Goal: Use online tool/utility: Utilize a website feature to perform a specific function

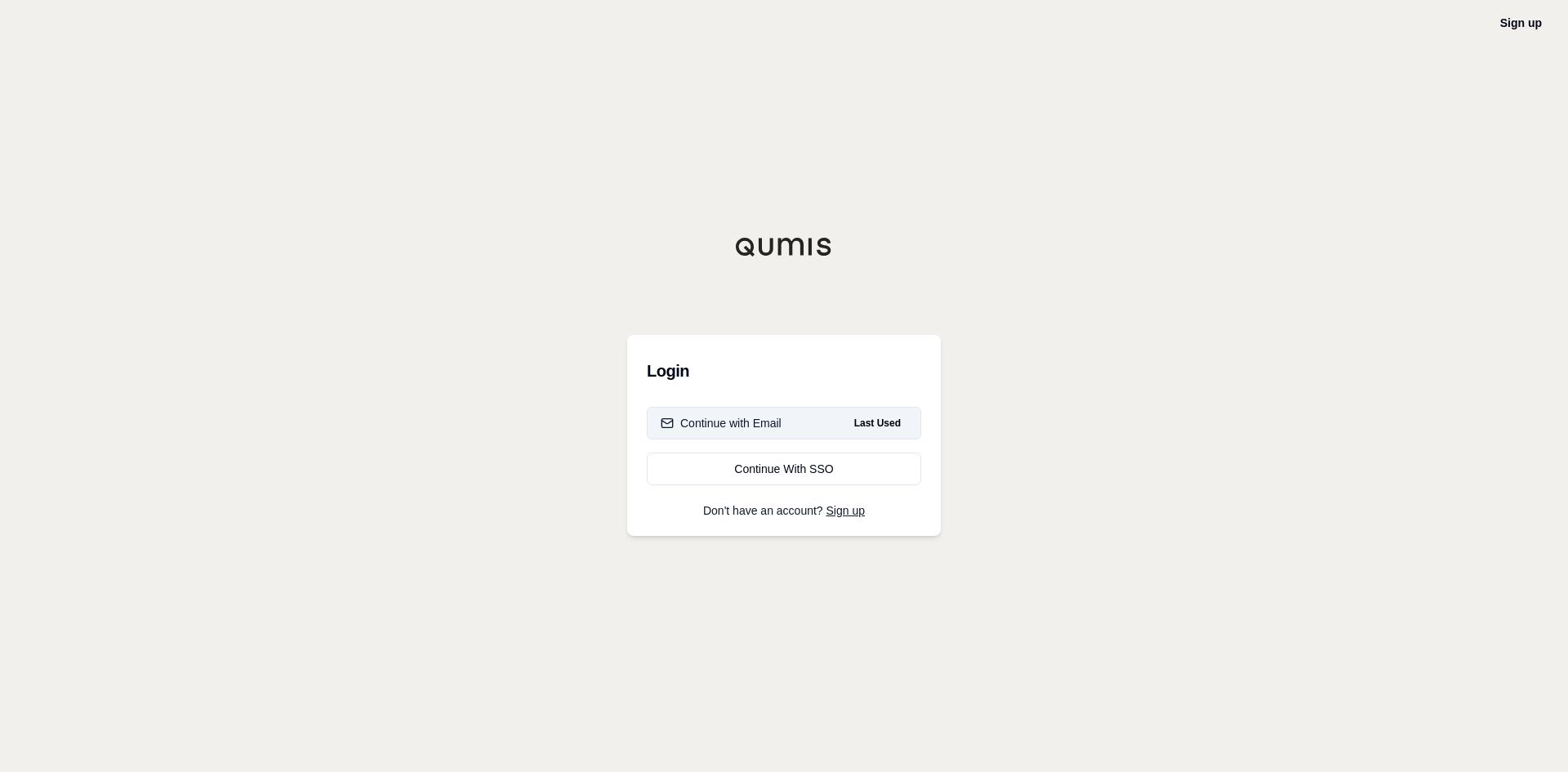
click at [747, 420] on div "Continue with Email" at bounding box center [721, 423] width 121 height 16
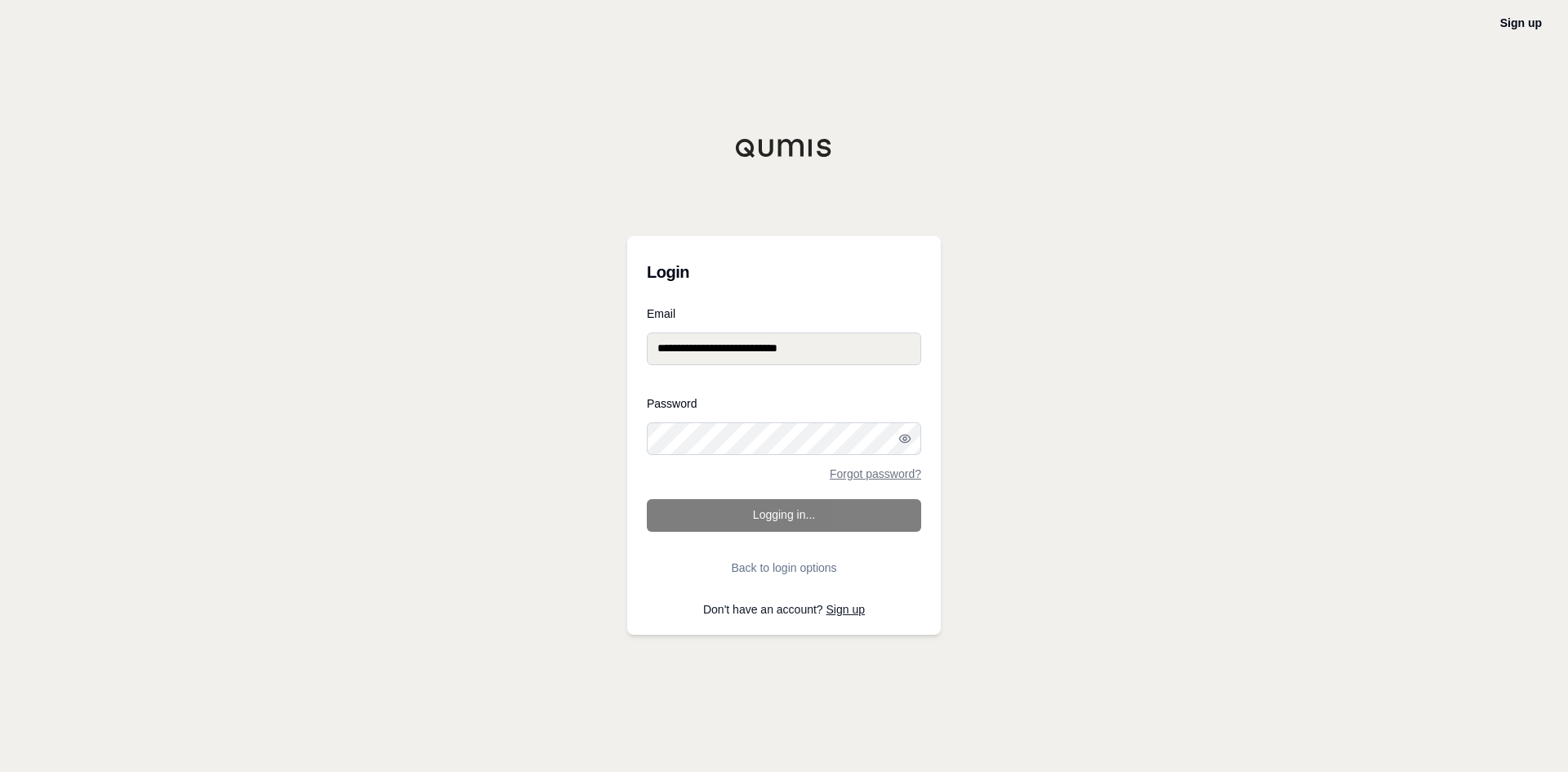
click at [748, 510] on form "**********" at bounding box center [784, 446] width 275 height 276
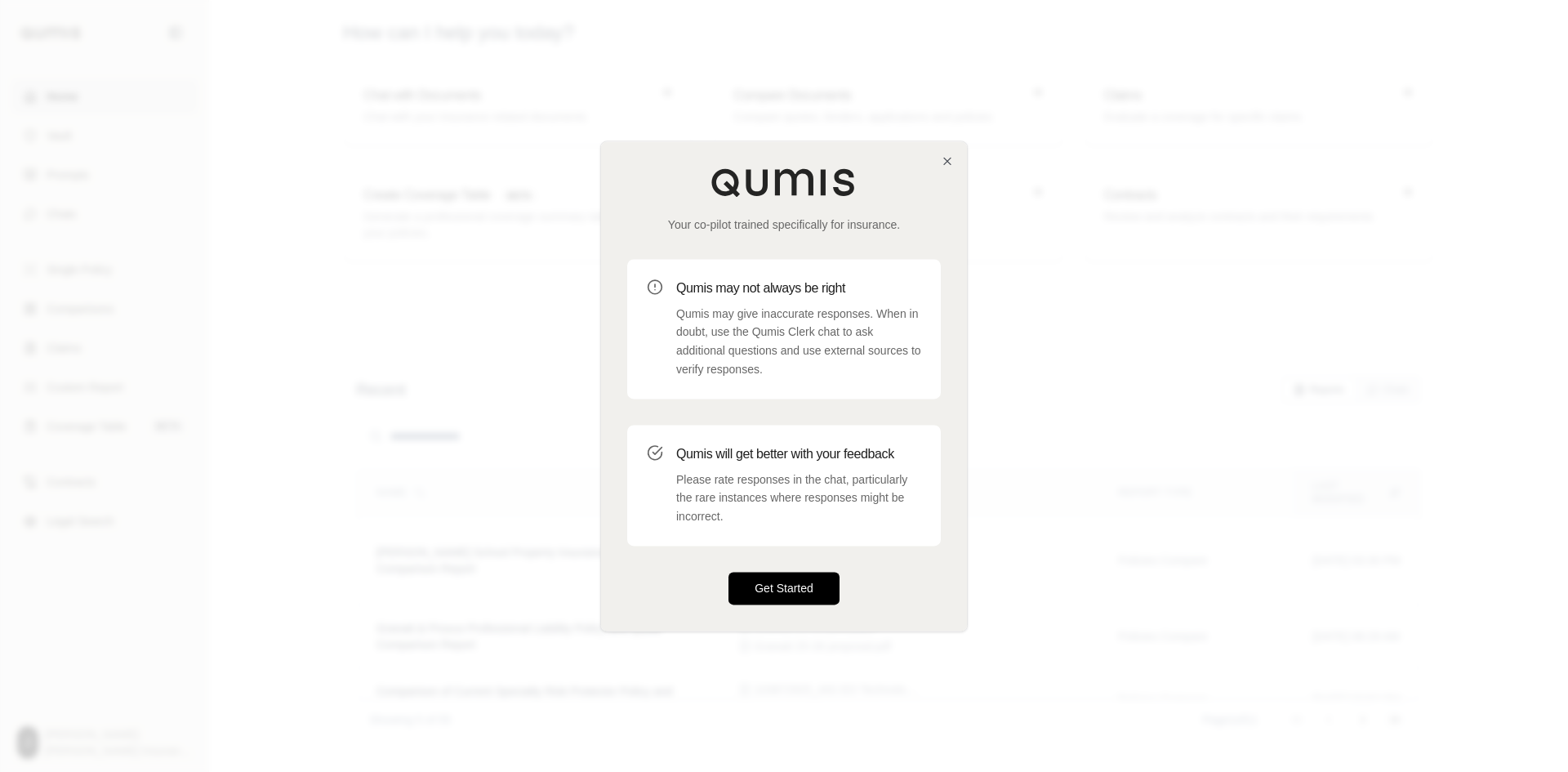
click at [789, 585] on button "Get Started" at bounding box center [784, 588] width 111 height 33
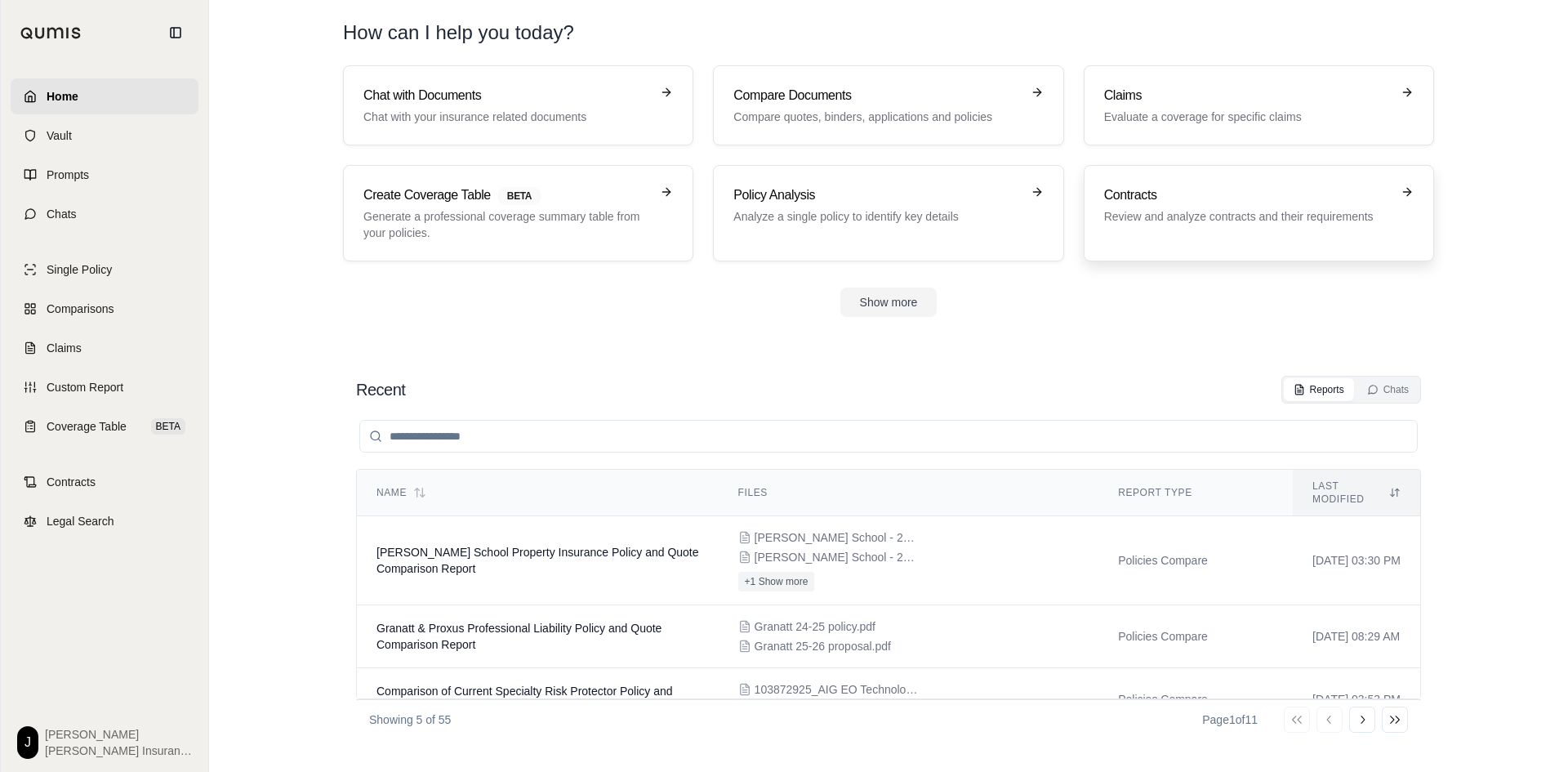
click at [1161, 206] on div "Contracts Review and analyze contracts and their requirements" at bounding box center [1247, 205] width 286 height 39
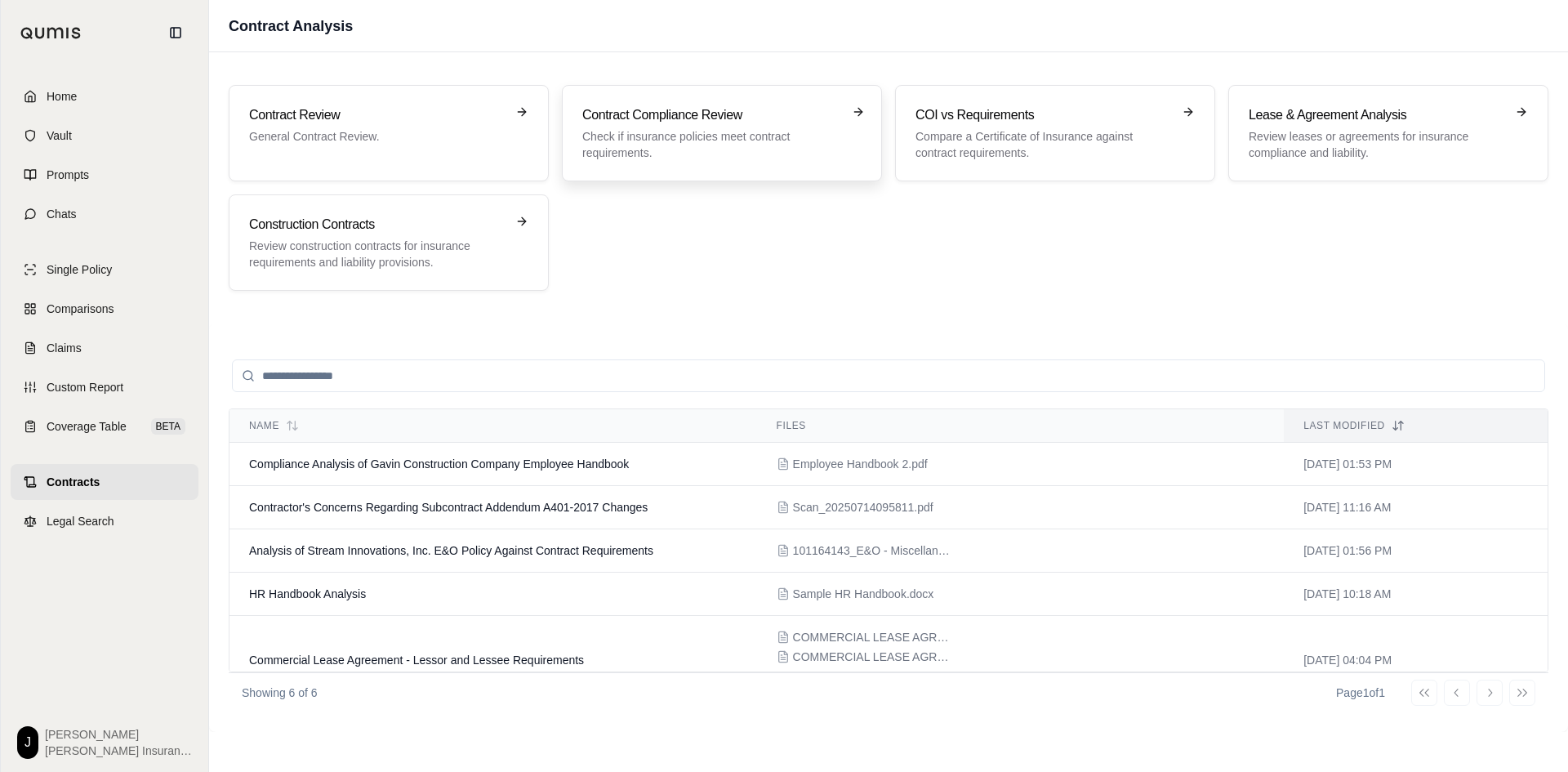
click at [672, 123] on h3 "Contract Compliance Review" at bounding box center [711, 115] width 257 height 20
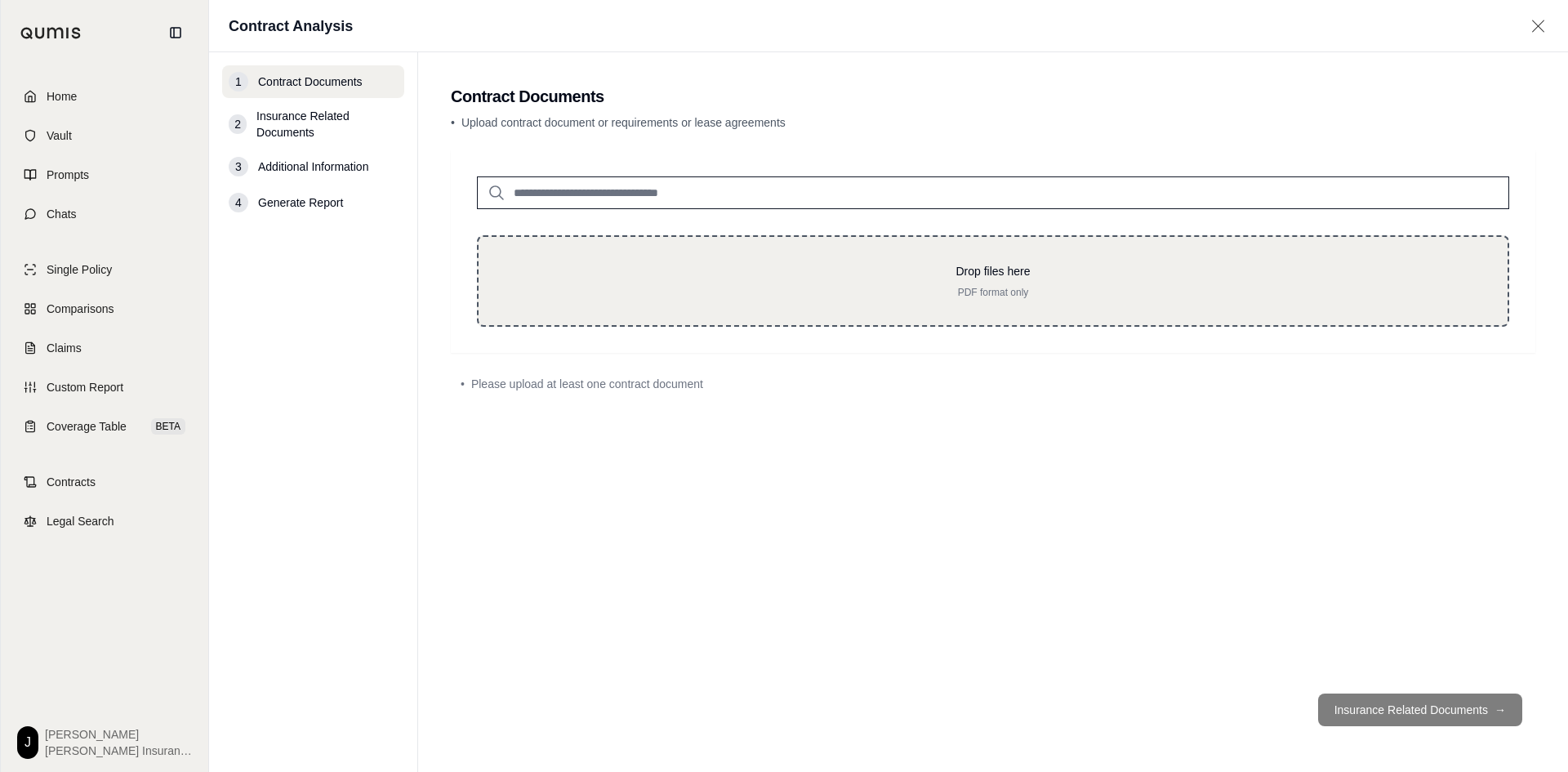
click at [608, 260] on div "Drop files here PDF format only" at bounding box center [993, 281] width 1032 height 92
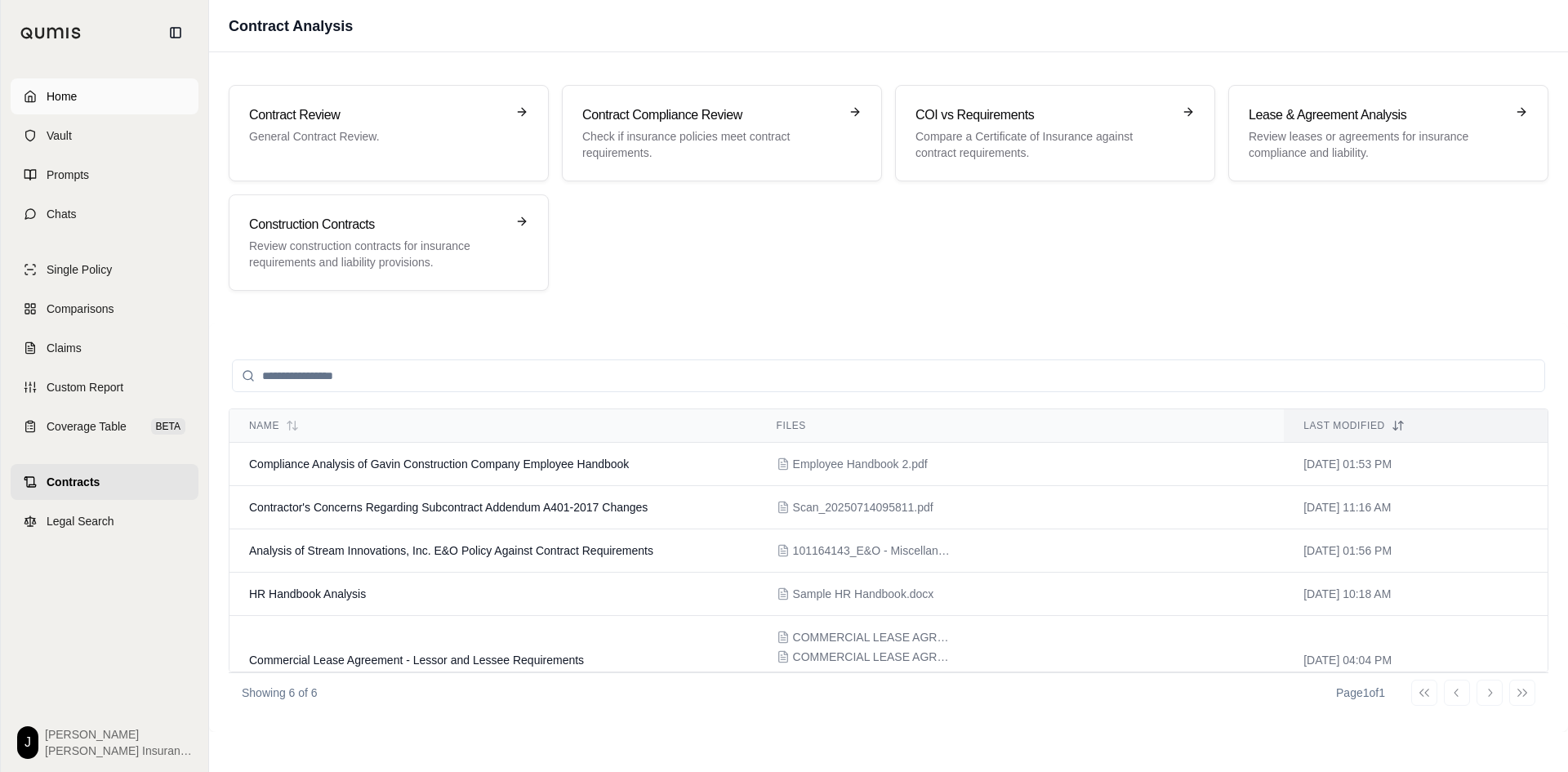
click at [58, 94] on span "Home" at bounding box center [61, 96] width 30 height 16
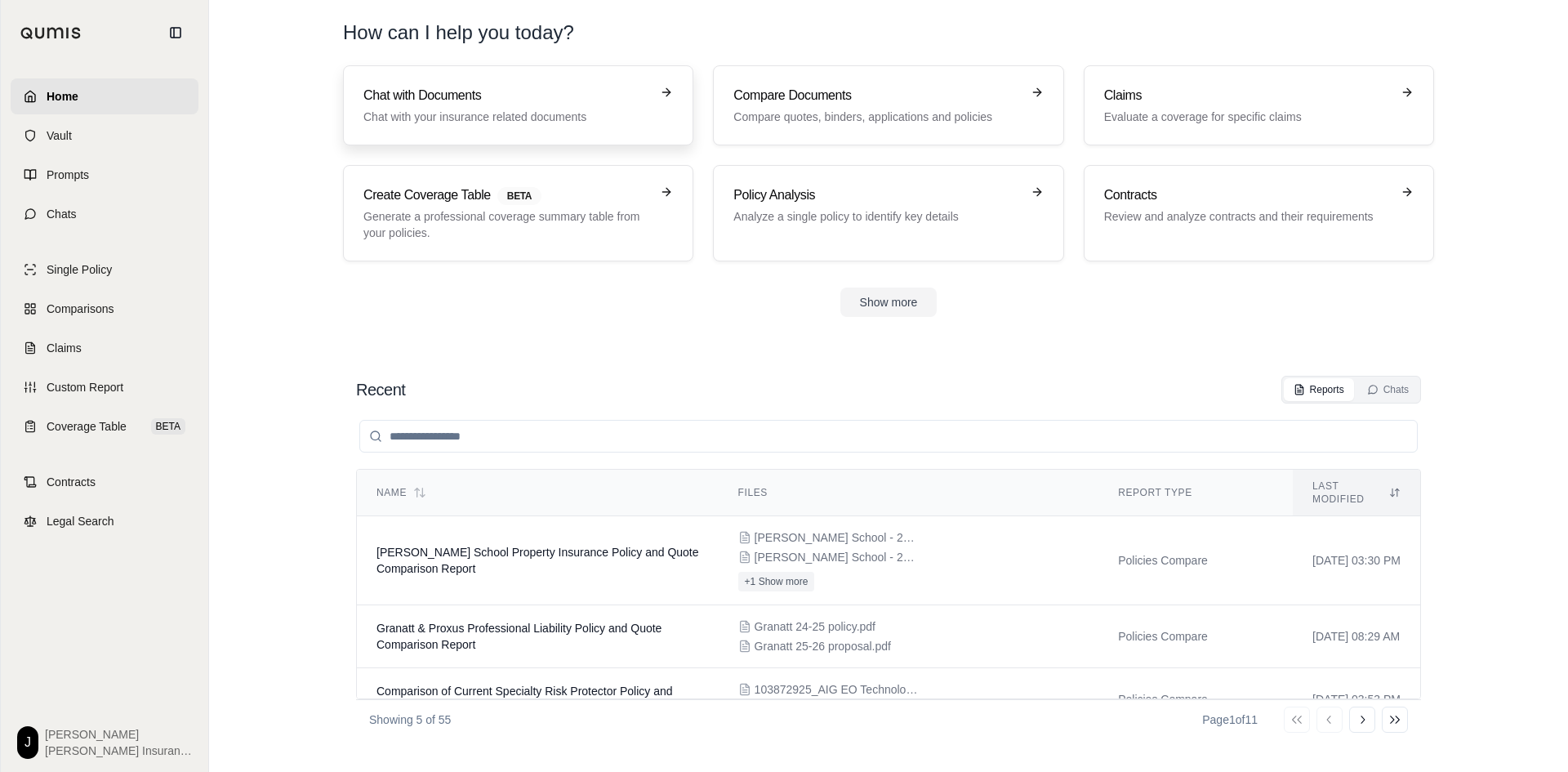
click at [563, 109] on p "Chat with your insurance related documents" at bounding box center [506, 117] width 286 height 16
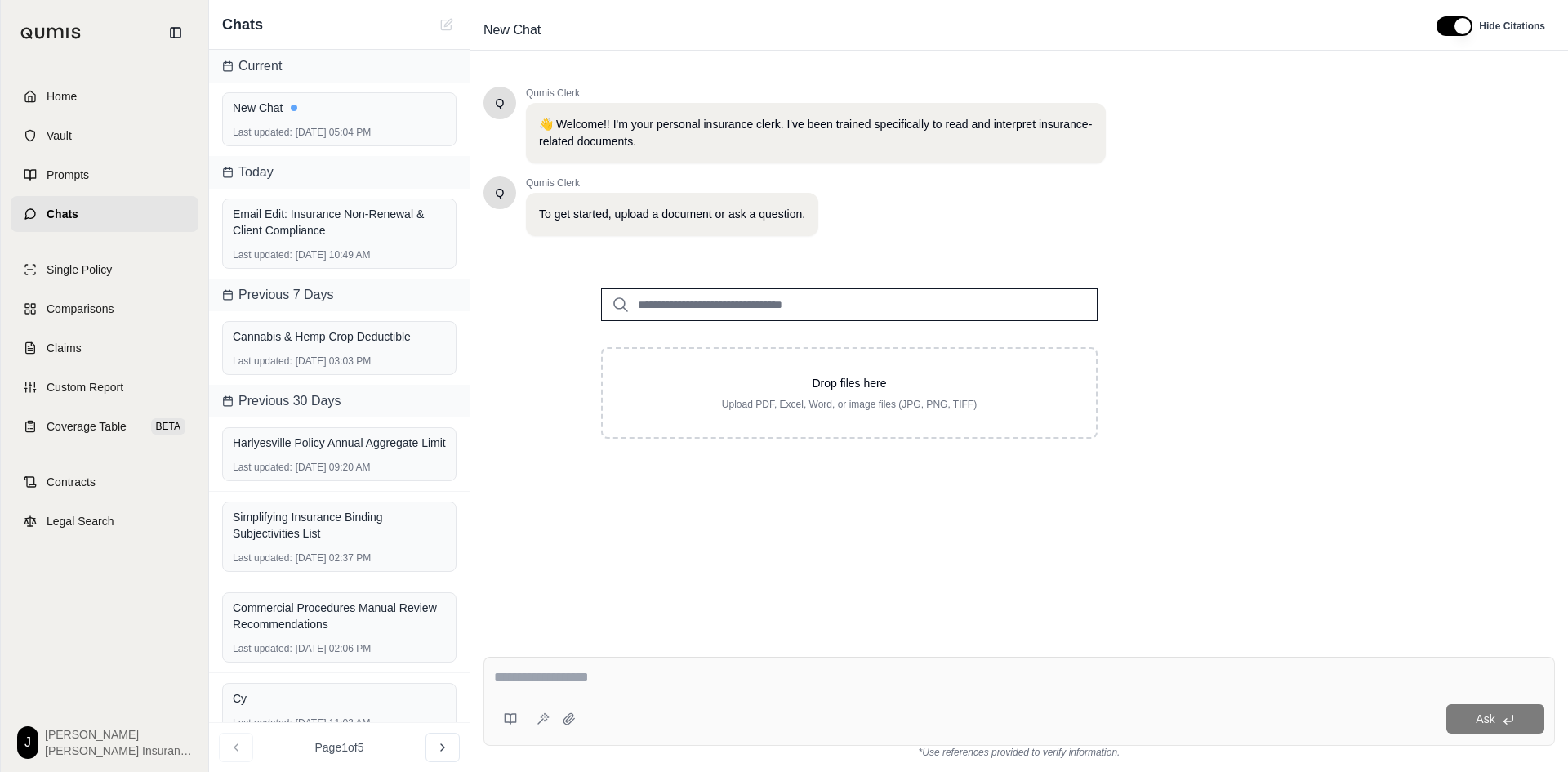
click at [550, 681] on textarea at bounding box center [1019, 677] width 1050 height 20
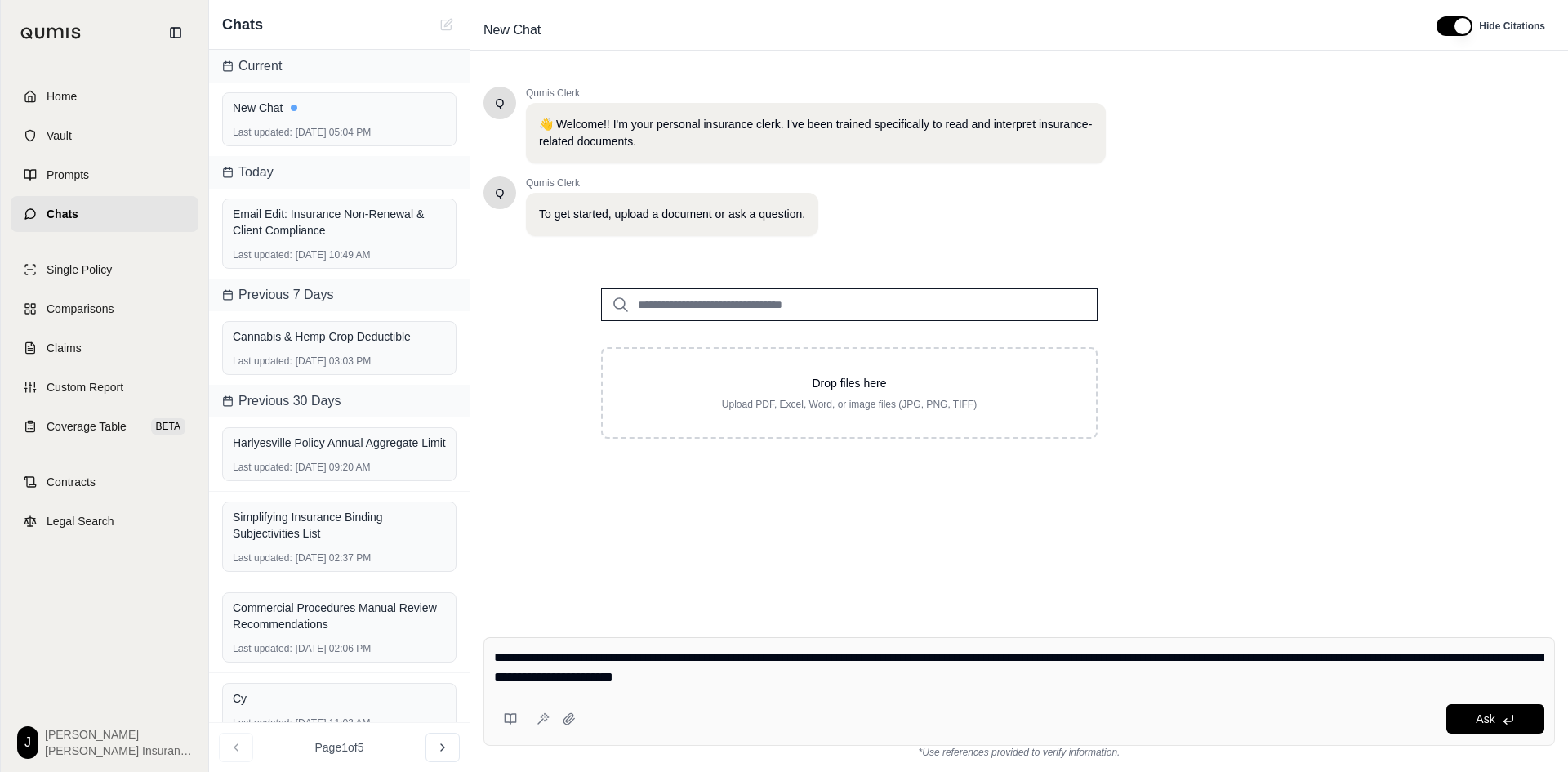
type textarea "**********"
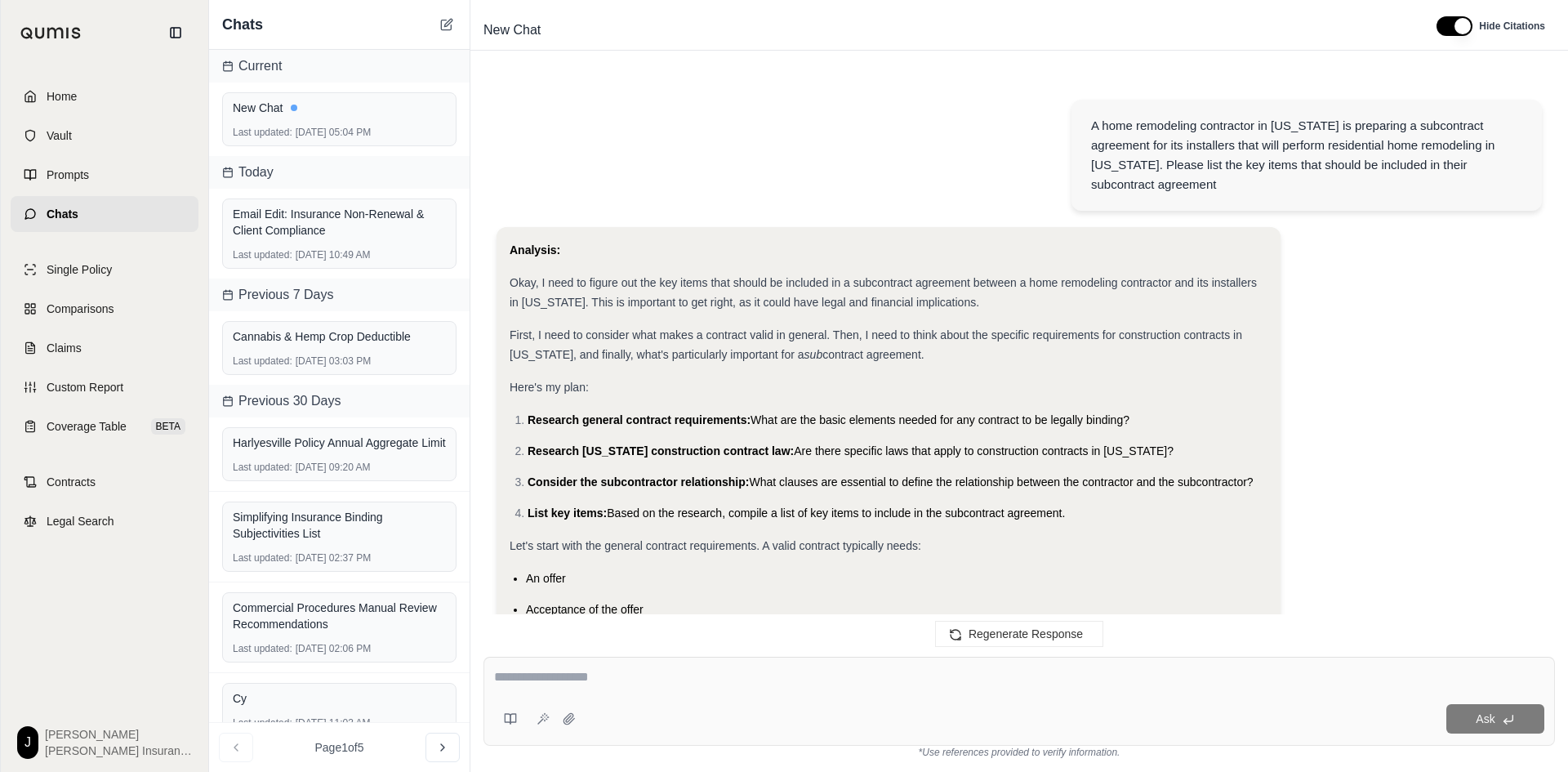
scroll to position [2051, 0]
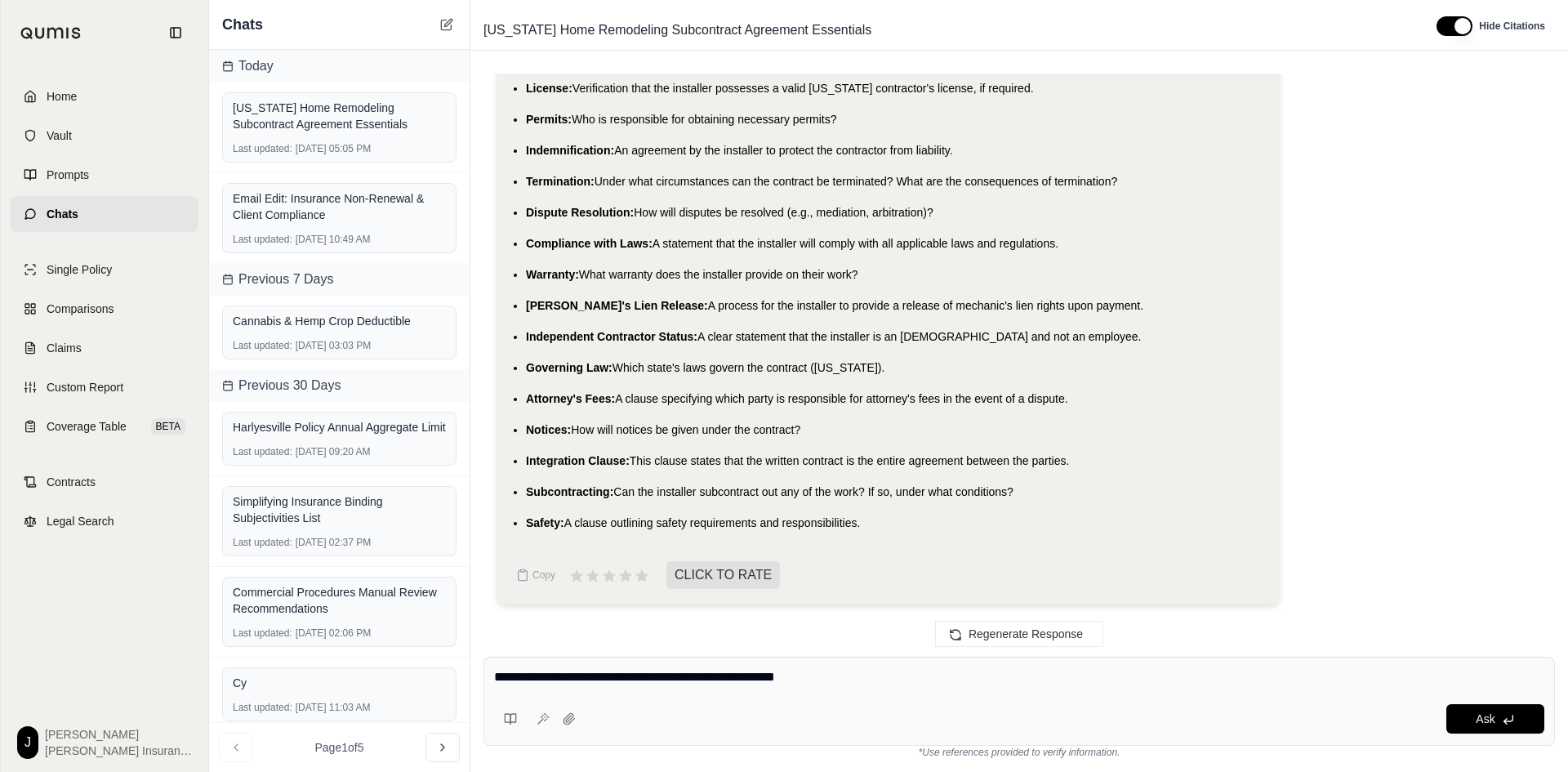
type textarea "**********"
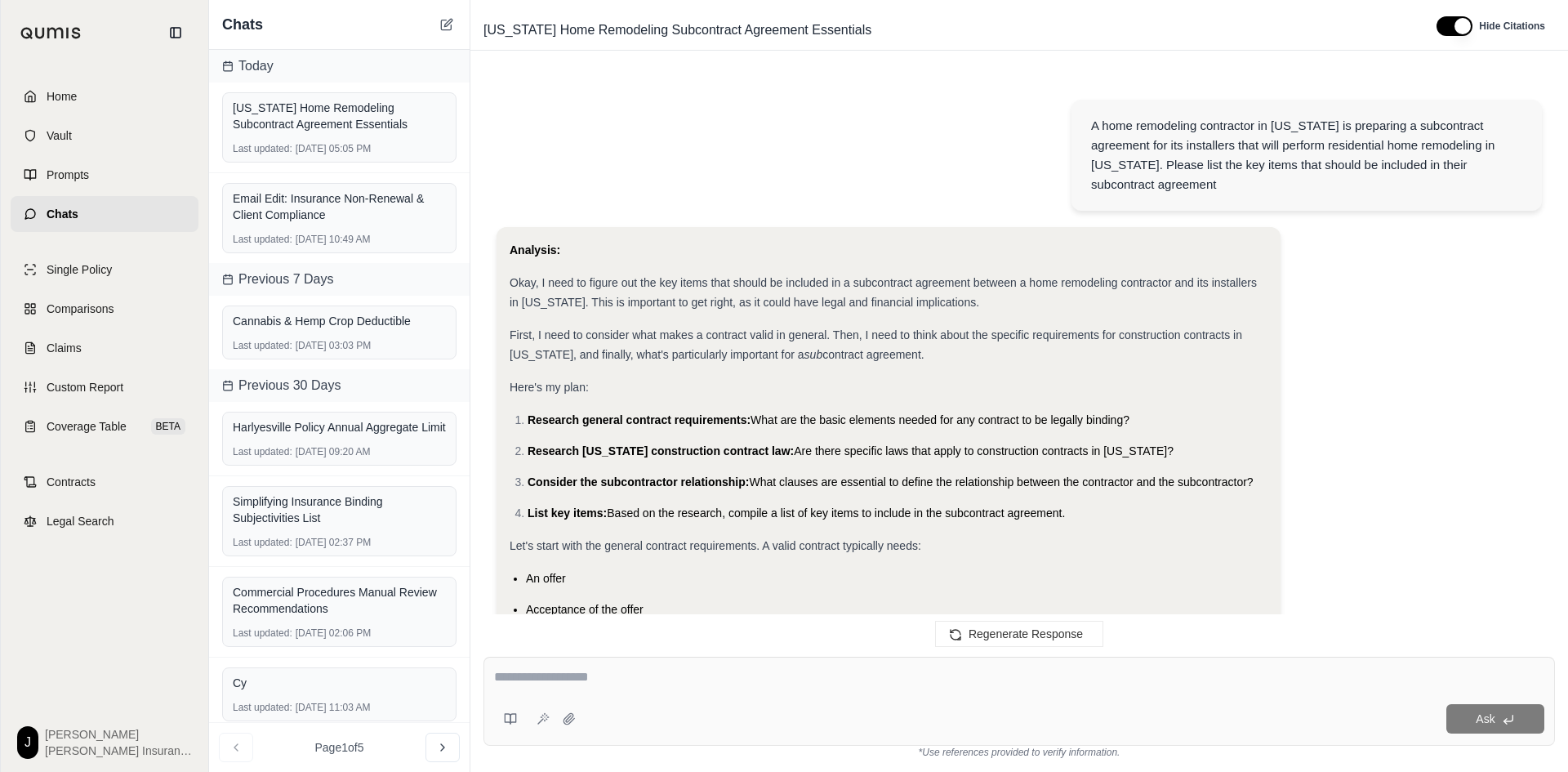
scroll to position [3728, 0]
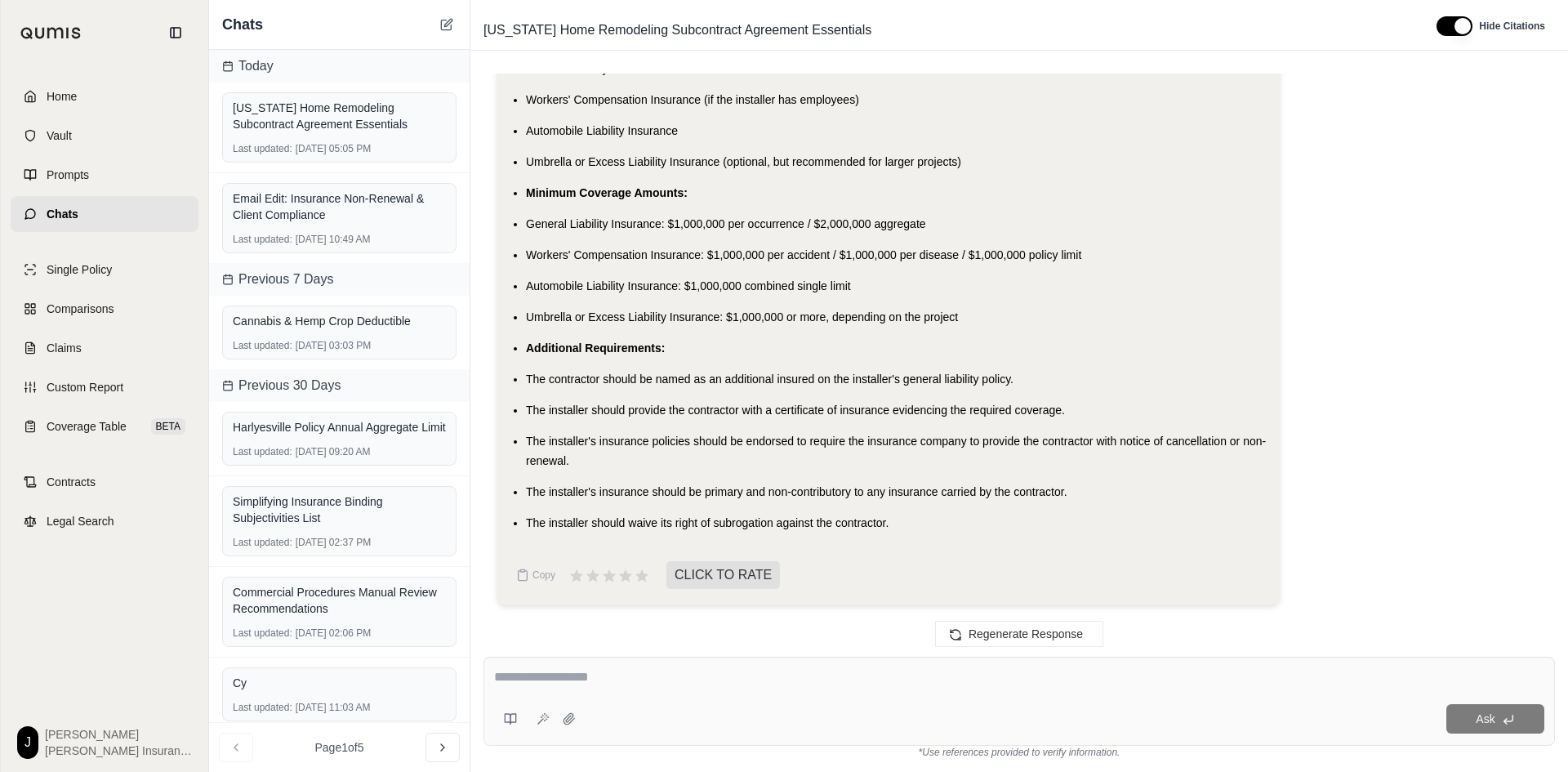
click at [958, 320] on span "Umbrella or Excess Liability Insurance: $1,000,000 or more, depending on the pr…" at bounding box center [742, 316] width 432 height 13
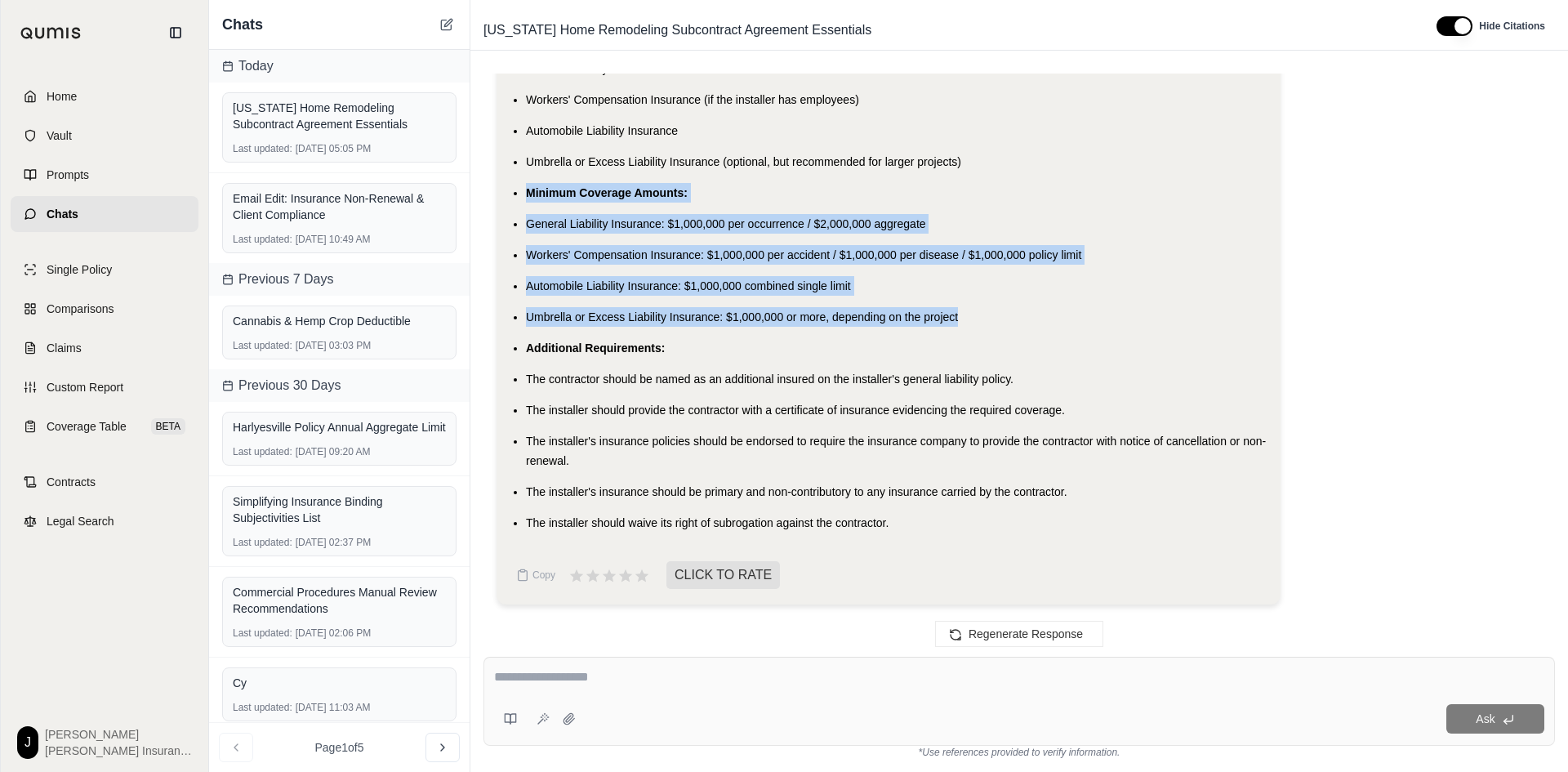
drag, startPoint x: 965, startPoint y: 317, endPoint x: 523, endPoint y: 190, distance: 459.9
click at [523, 190] on ul "Types of Insurance: General Liability Insurance Workers' Compensation Insurance…" at bounding box center [888, 280] width 758 height 505
copy ul "Minimum Coverage Amounts: General Liability Insurance: $1,000,000 per occurrenc…"
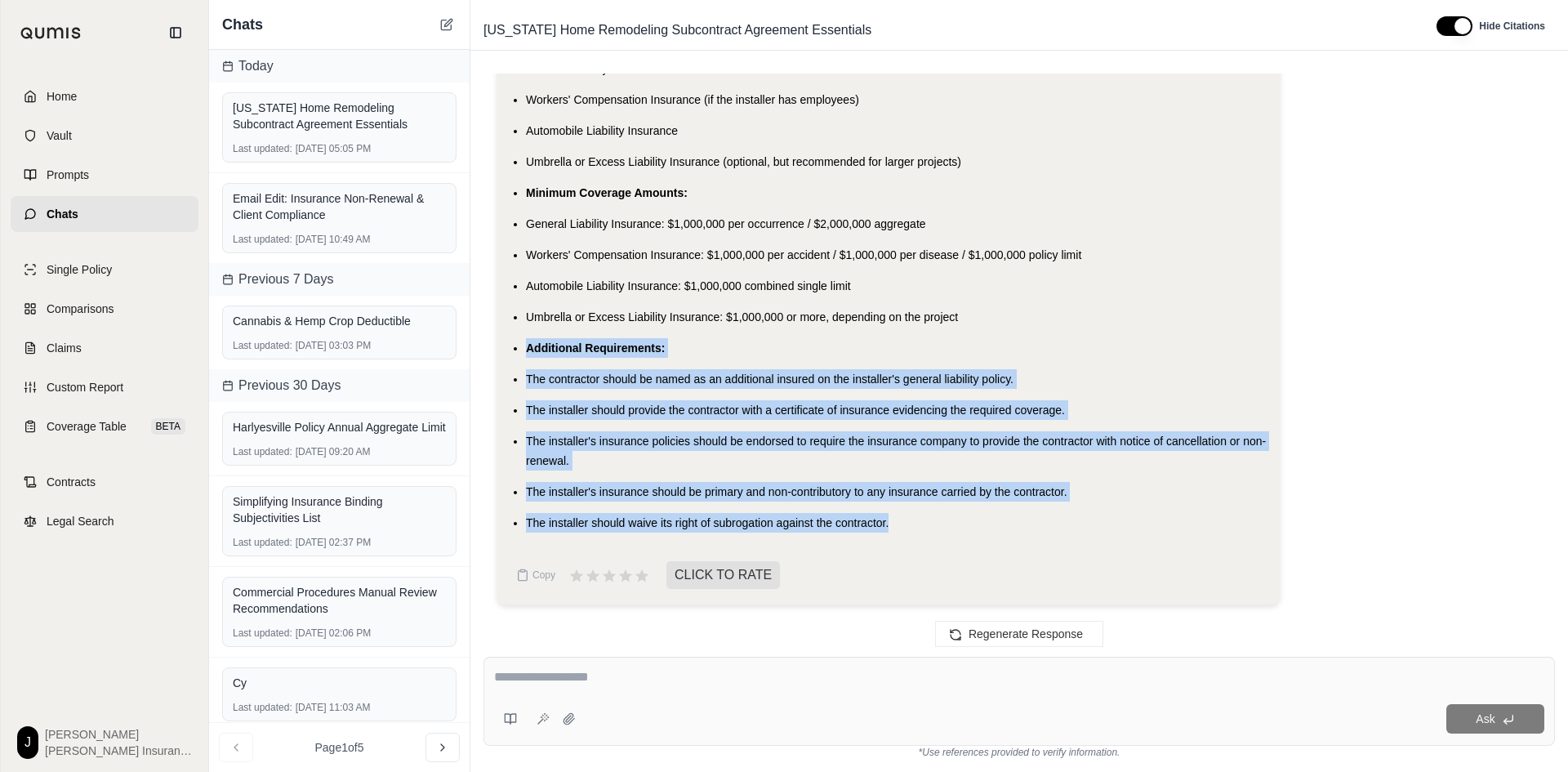
drag, startPoint x: 898, startPoint y: 522, endPoint x: 514, endPoint y: 345, distance: 422.8
click at [514, 345] on ul "Types of Insurance: General Liability Insurance Workers' Compensation Insurance…" at bounding box center [888, 280] width 758 height 505
copy ul "Additional Requirements: The contractor should be named as an additional insure…"
click at [607, 676] on textarea at bounding box center [1019, 677] width 1050 height 20
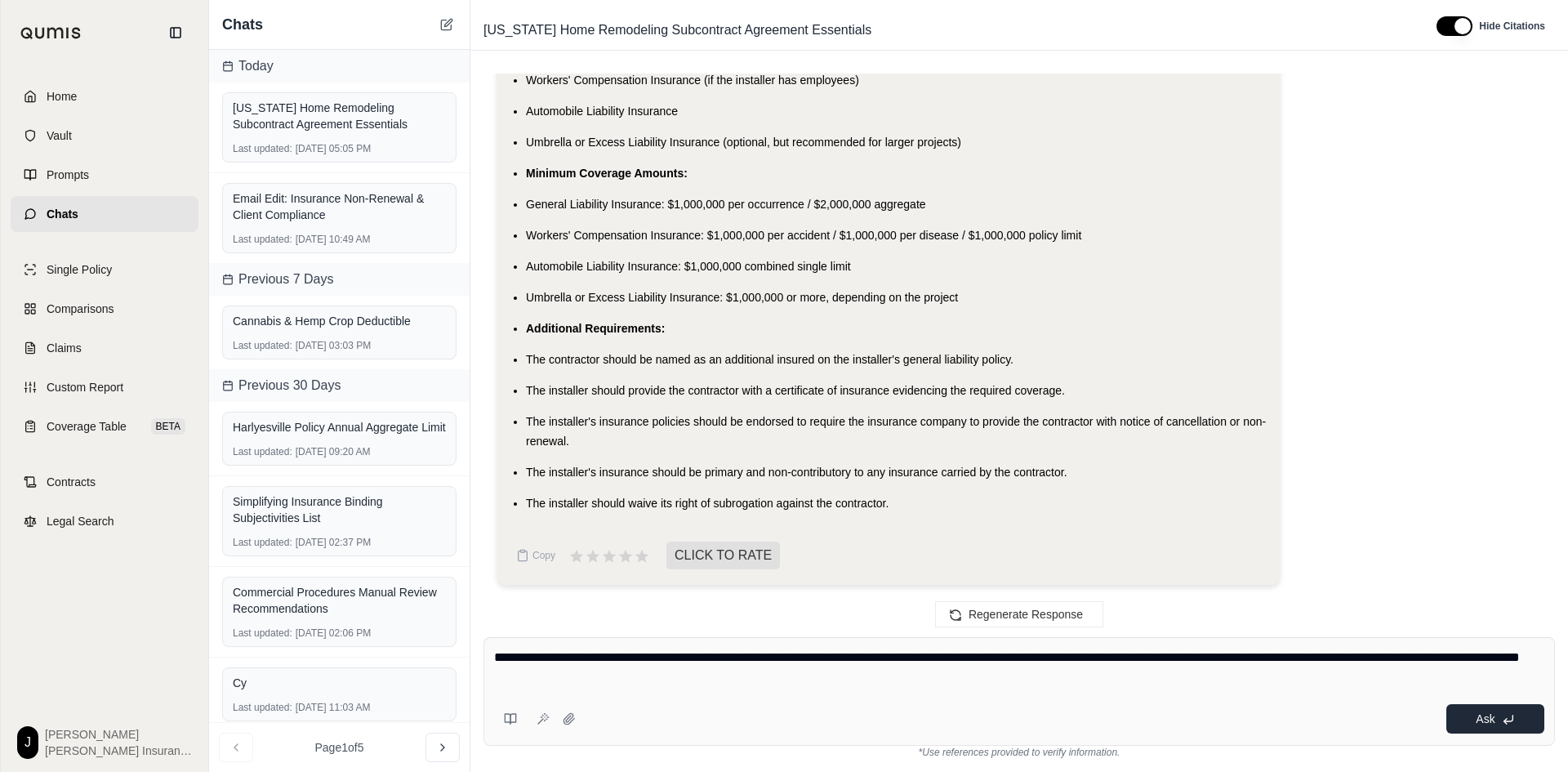
type textarea "**********"
click at [1484, 711] on button "Ask" at bounding box center [1495, 719] width 98 height 29
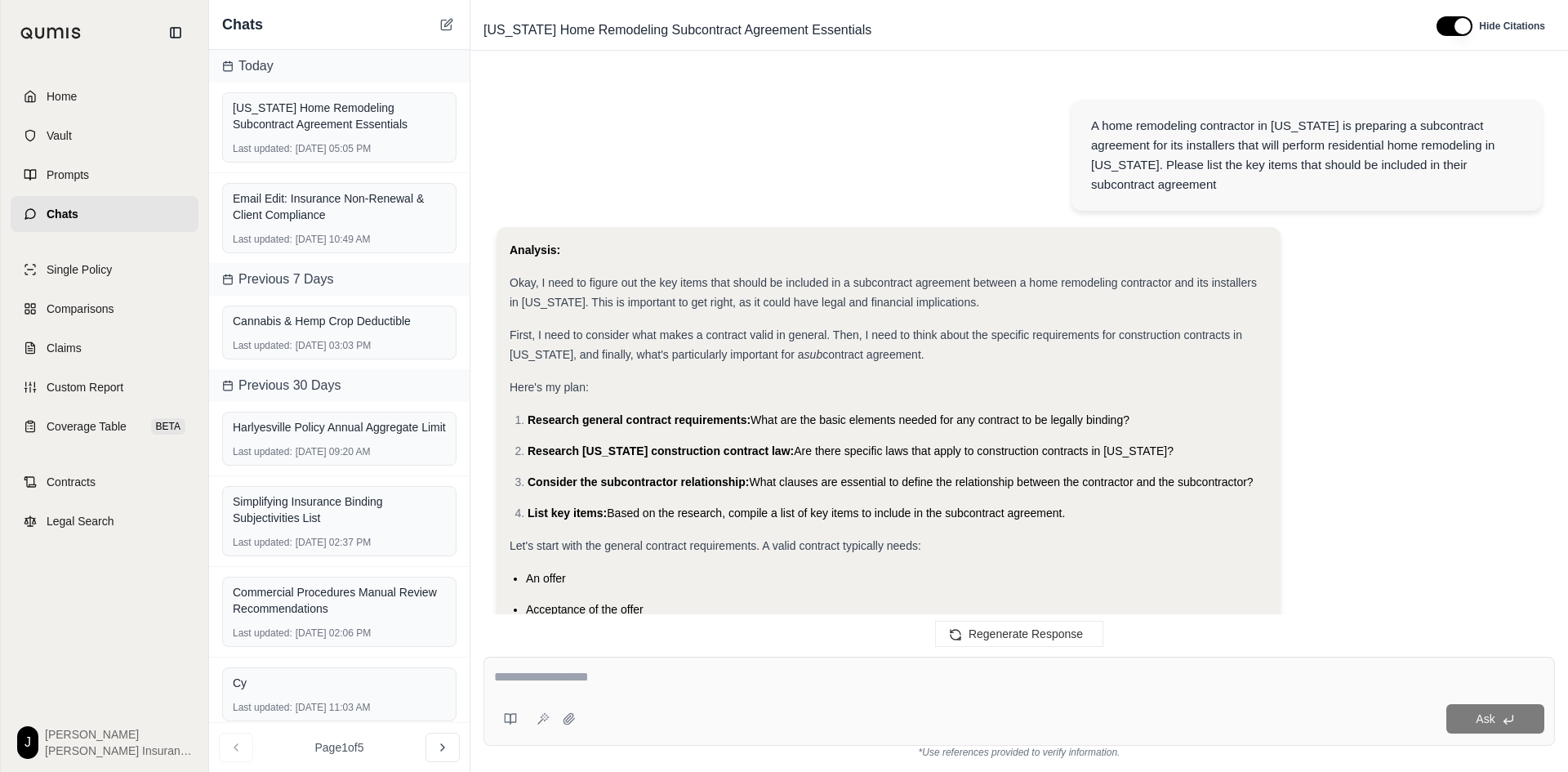
scroll to position [5662, 0]
